Goal: Task Accomplishment & Management: Manage account settings

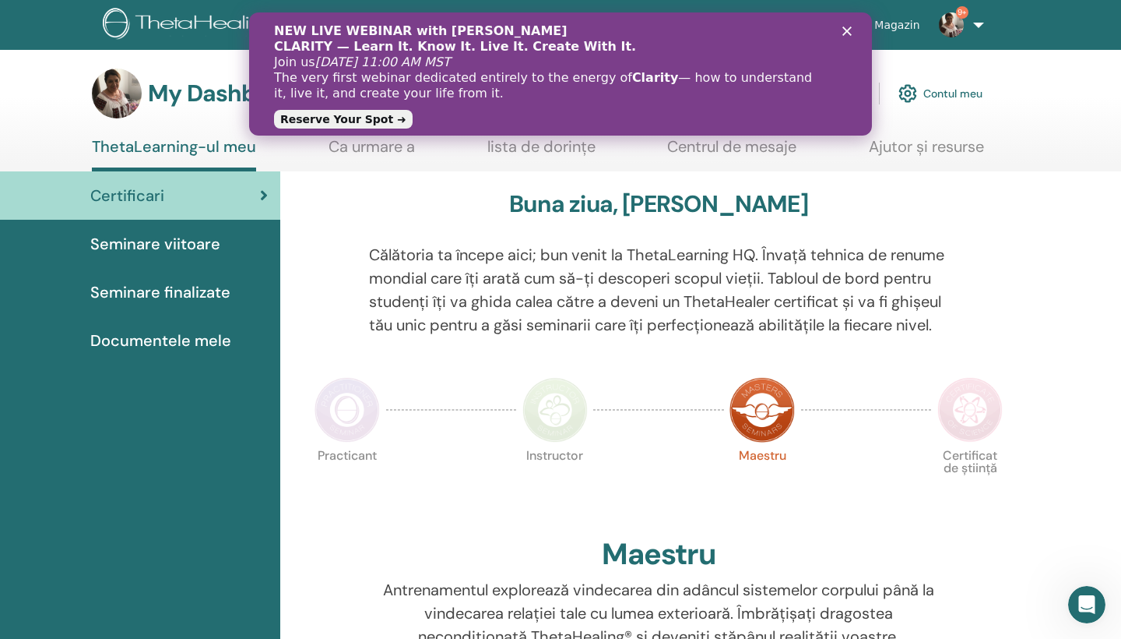
click at [847, 33] on icon "Închidere" at bounding box center [847, 30] width 9 height 9
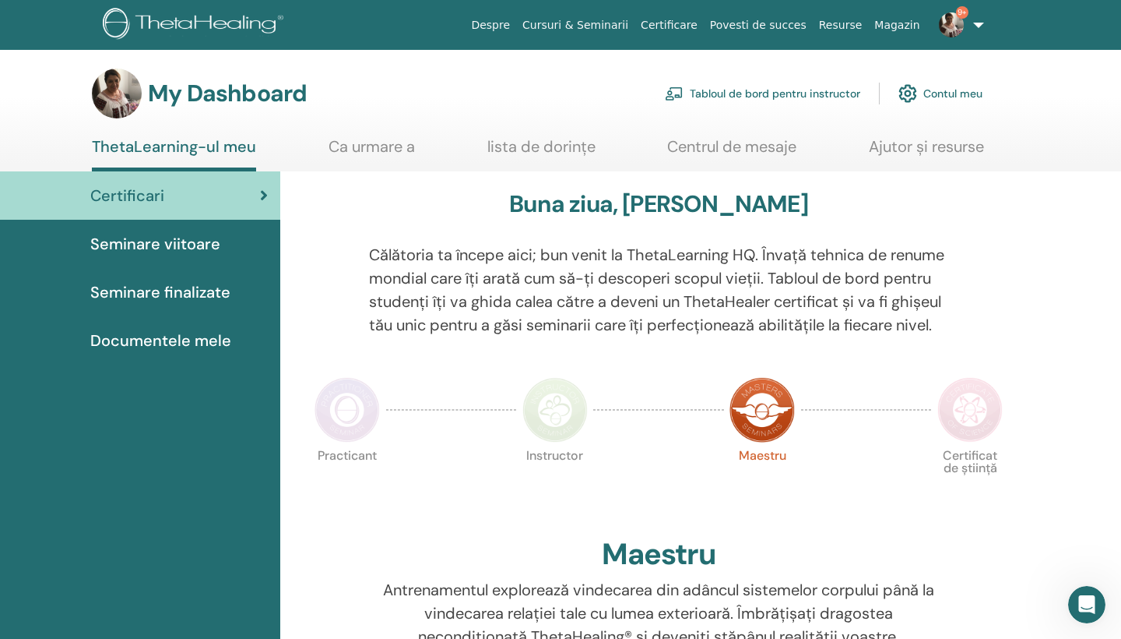
click at [773, 90] on link "Tabloul de bord pentru instructor" at bounding box center [762, 93] width 195 height 34
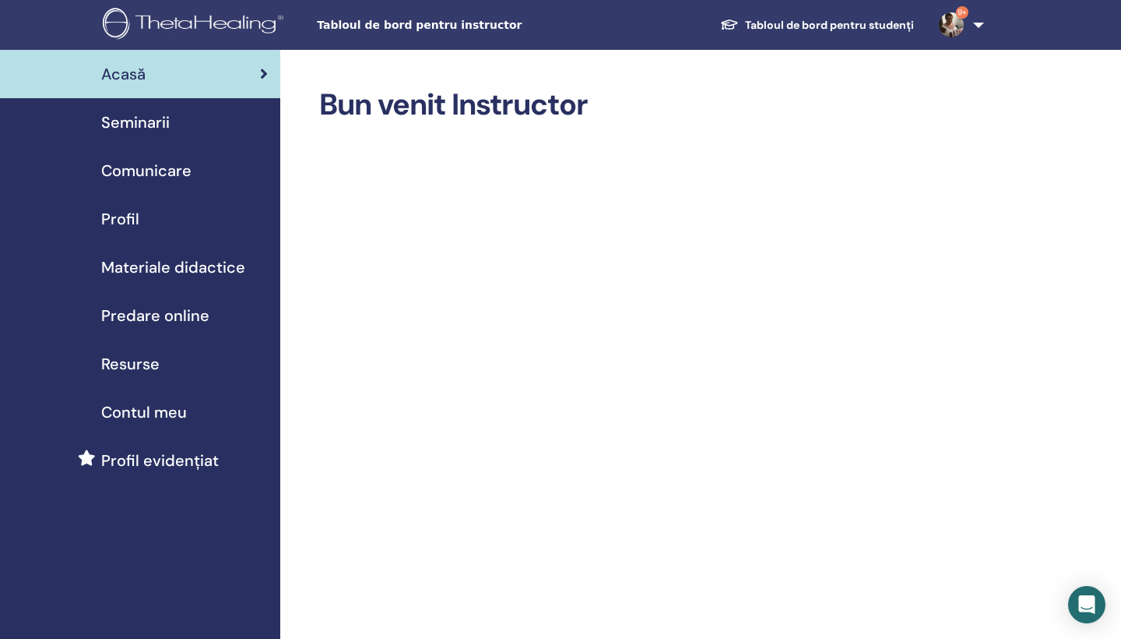
click at [787, 19] on link "Tabloul de bord pentru studenți" at bounding box center [817, 25] width 219 height 29
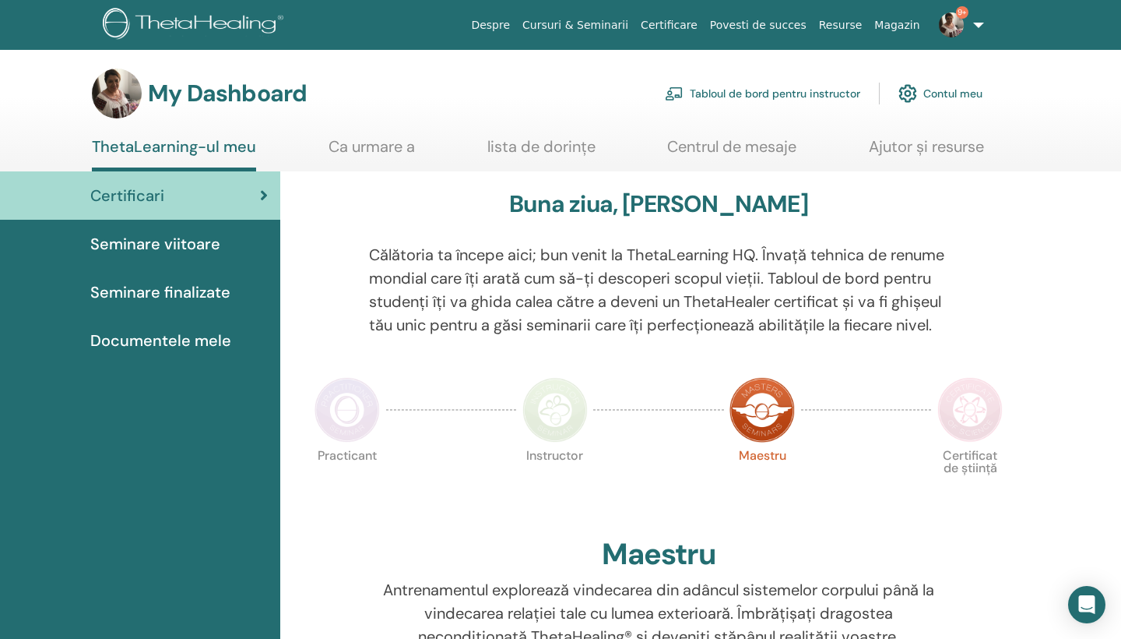
click at [698, 90] on link "Tabloul de bord pentru instructor" at bounding box center [762, 93] width 195 height 34
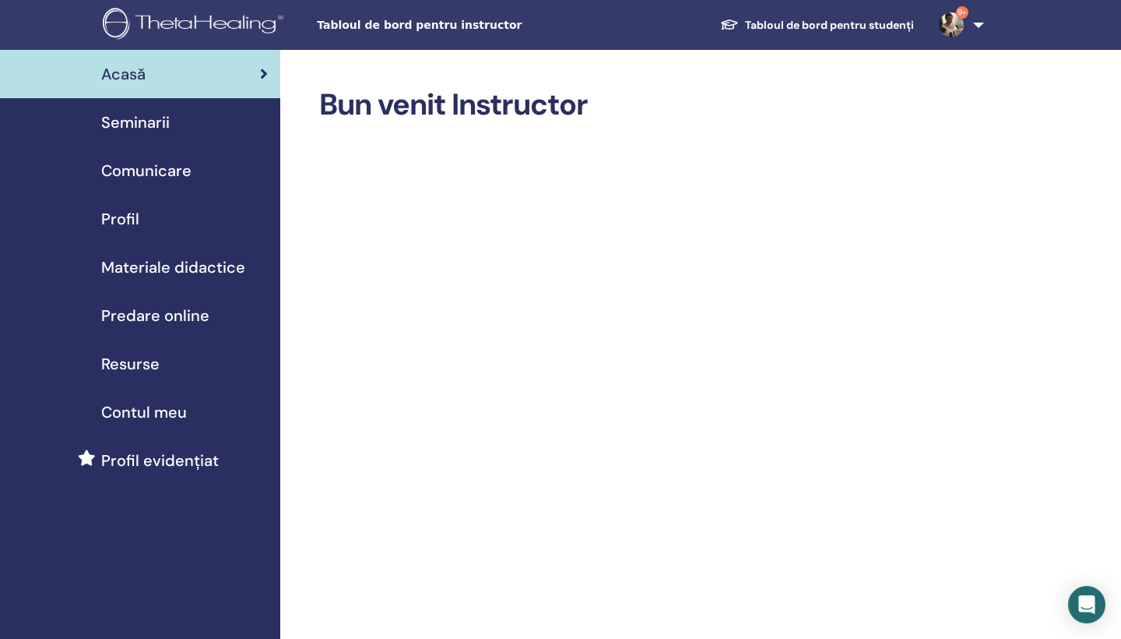
click at [212, 121] on div "Seminarii" at bounding box center [139, 122] width 255 height 23
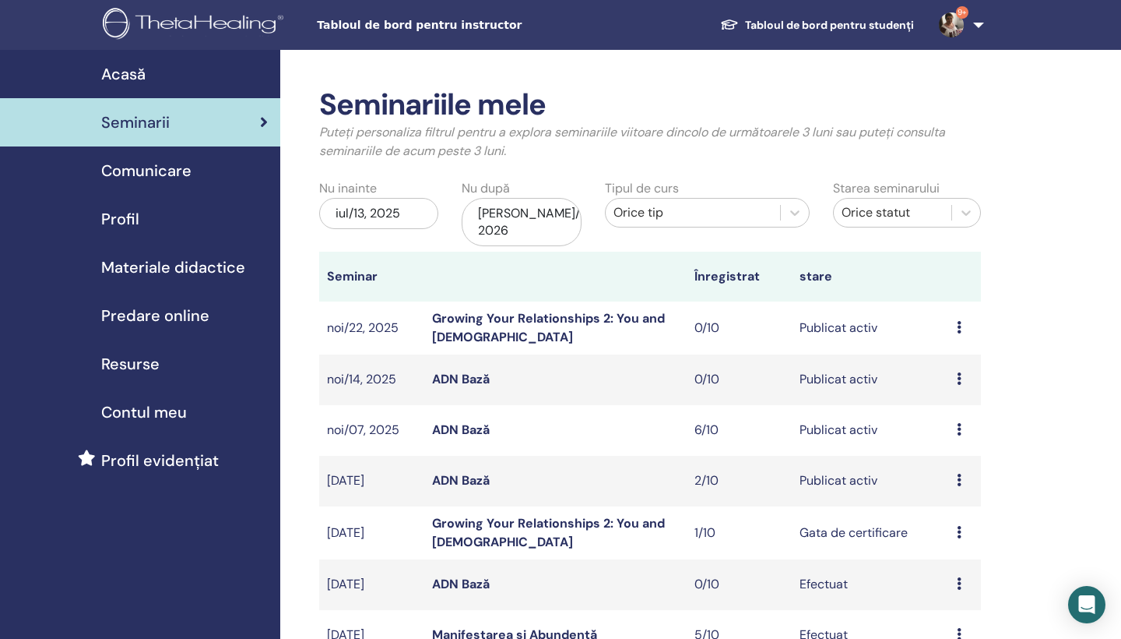
click at [522, 467] on td "ADN Bază" at bounding box center [555, 481] width 262 height 51
click at [479, 472] on link "ADN Bază" at bounding box center [461, 480] width 58 height 16
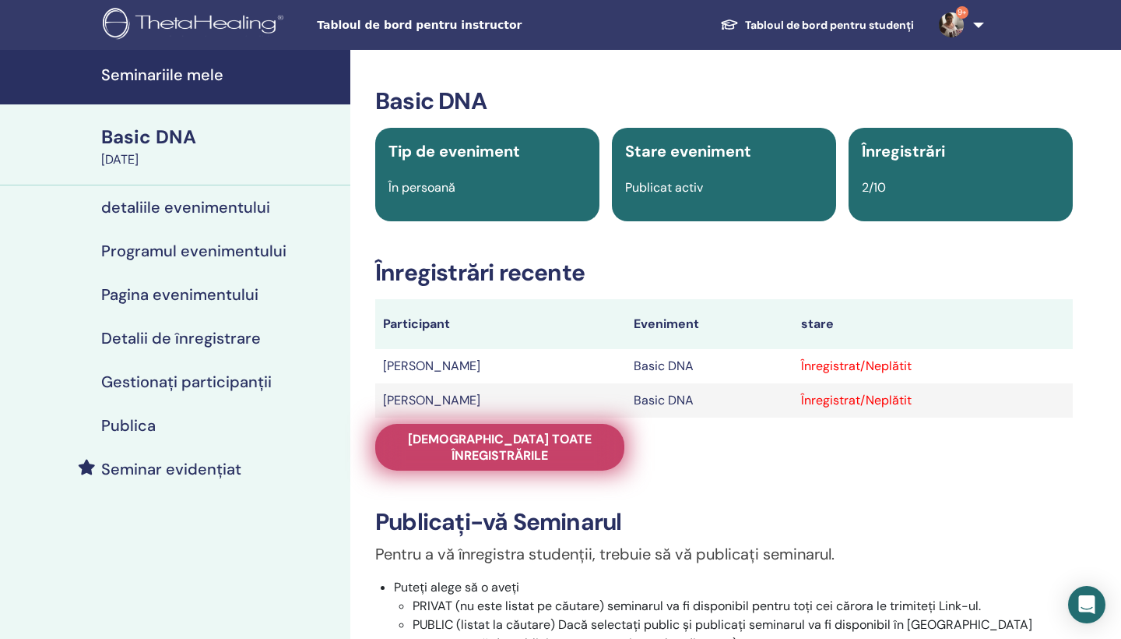
click at [534, 440] on span "Vedeți toate înregistrările" at bounding box center [500, 447] width 210 height 33
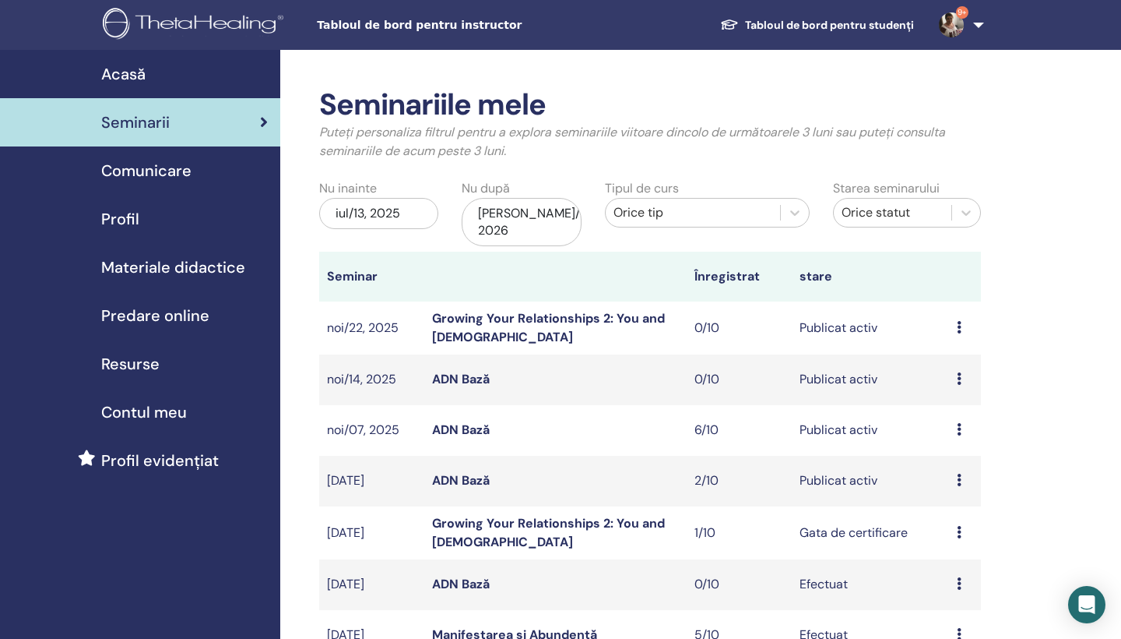
click at [513, 414] on td "ADN Bază" at bounding box center [555, 430] width 262 height 51
click at [470, 421] on link "ADN Bază" at bounding box center [461, 429] width 58 height 16
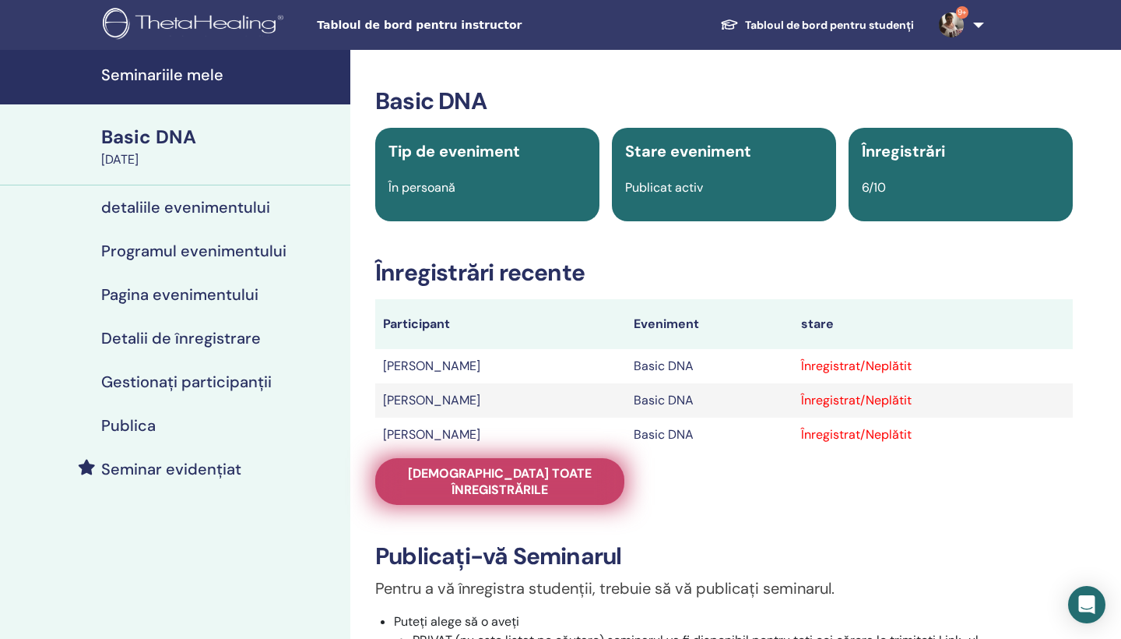
click at [503, 478] on span "Vedeți toate înregistrările" at bounding box center [500, 481] width 210 height 33
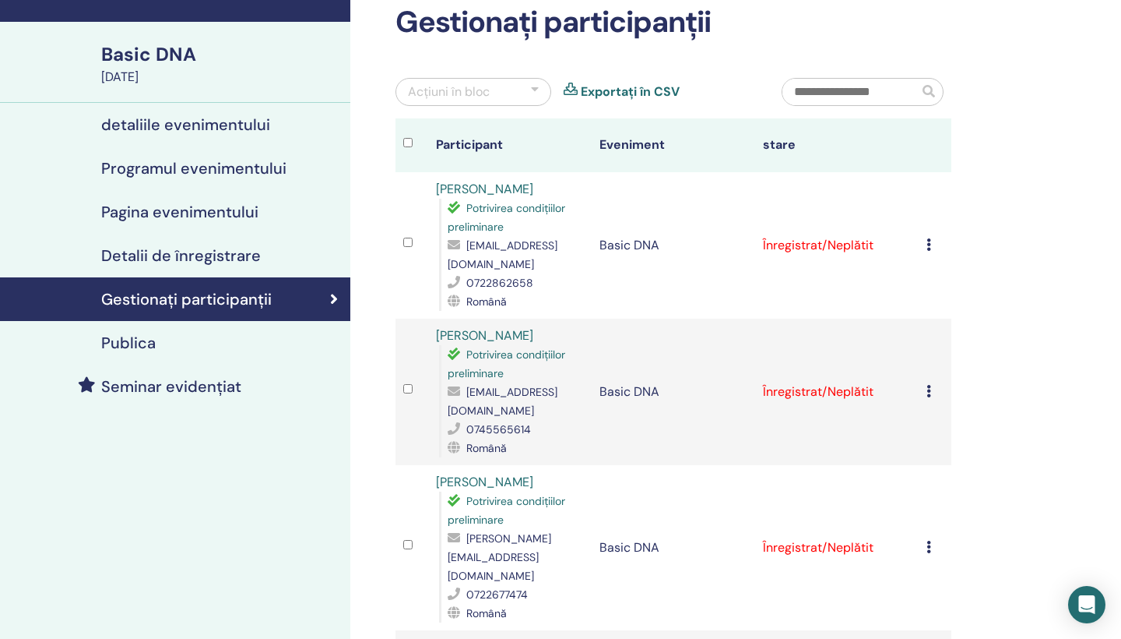
scroll to position [81, 0]
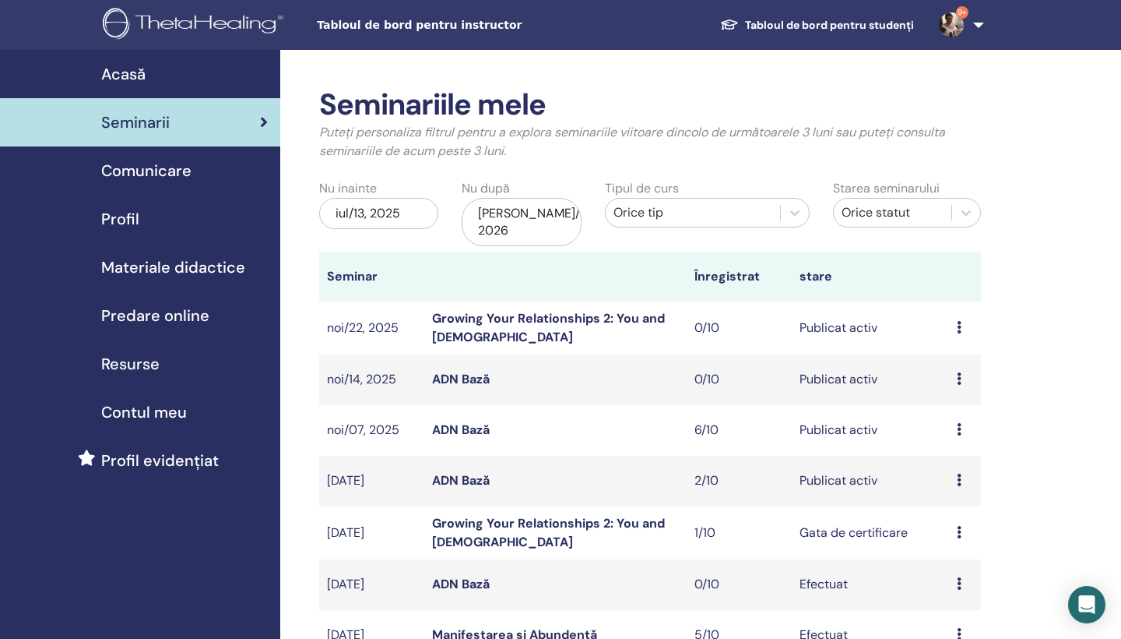
click at [519, 459] on td "ADN Bază" at bounding box center [555, 481] width 262 height 51
